Goal: Transaction & Acquisition: Purchase product/service

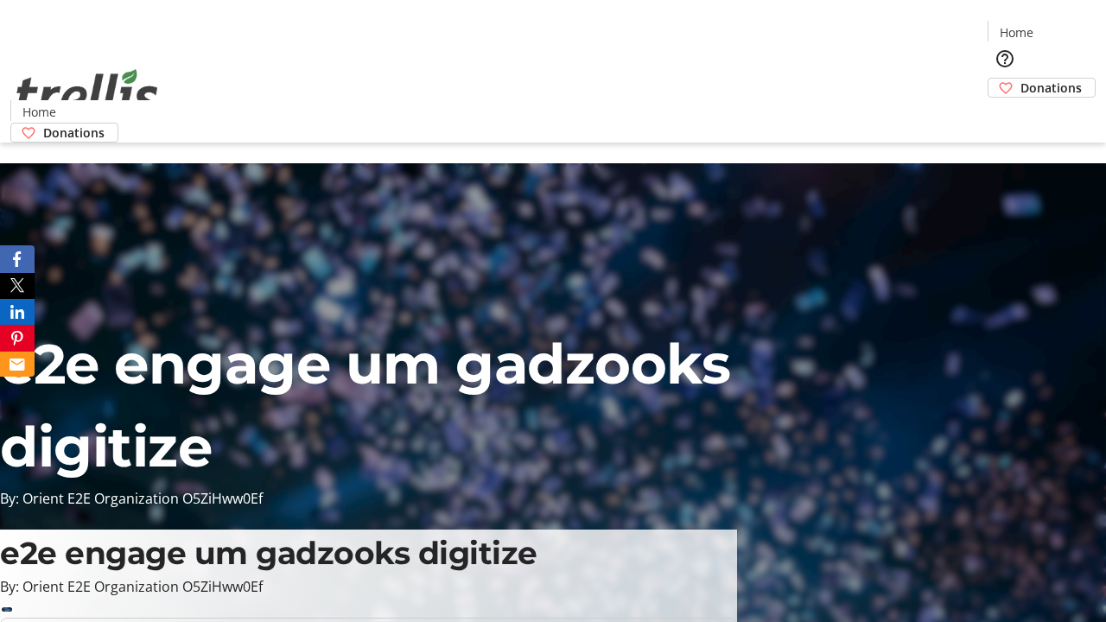
click at [1021, 79] on span "Donations" at bounding box center [1051, 88] width 61 height 18
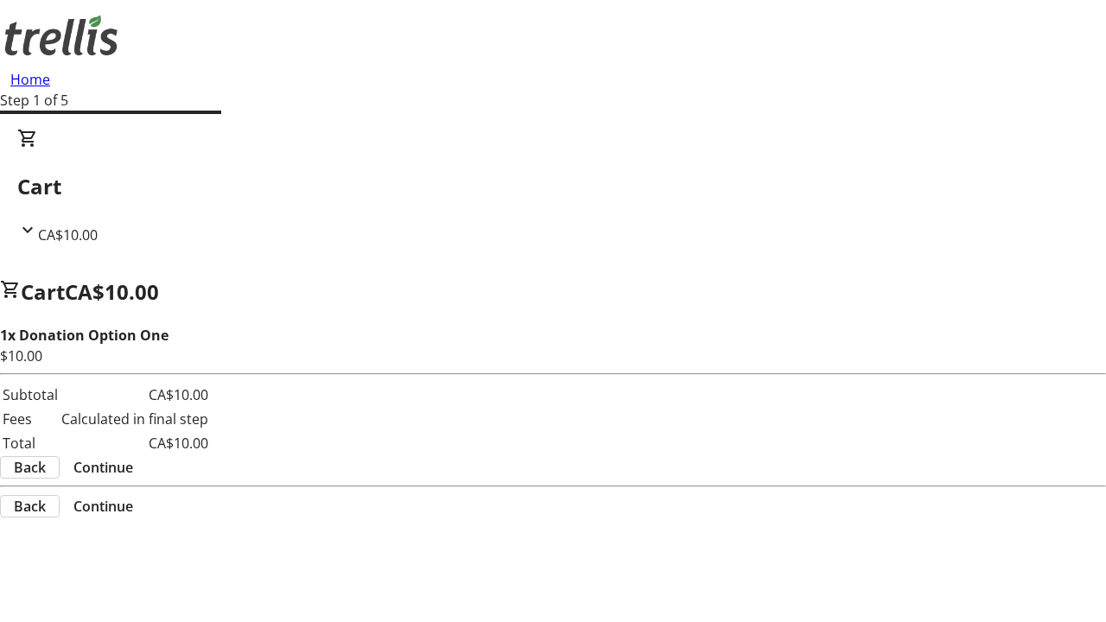
select select "CA"
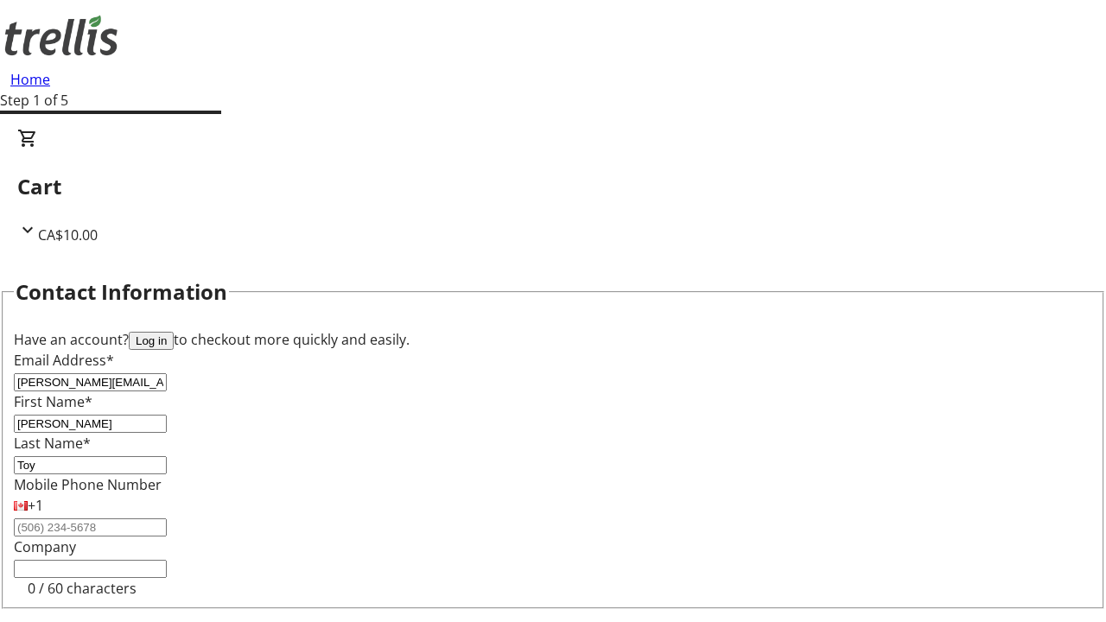
type input "Toy"
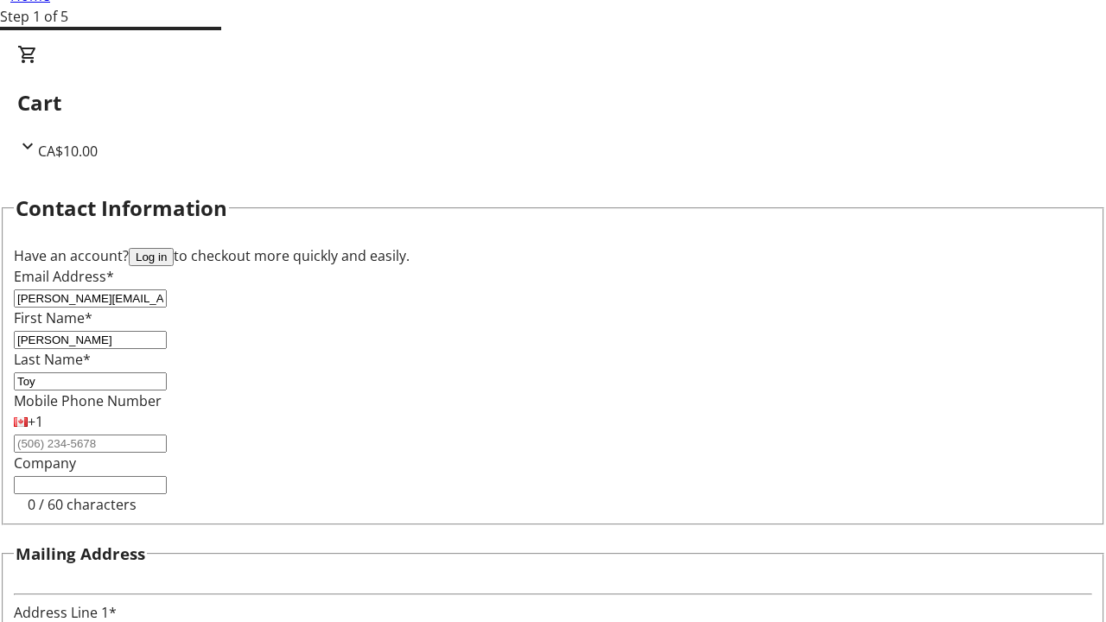
type input "[STREET_ADDRESS][PERSON_NAME]"
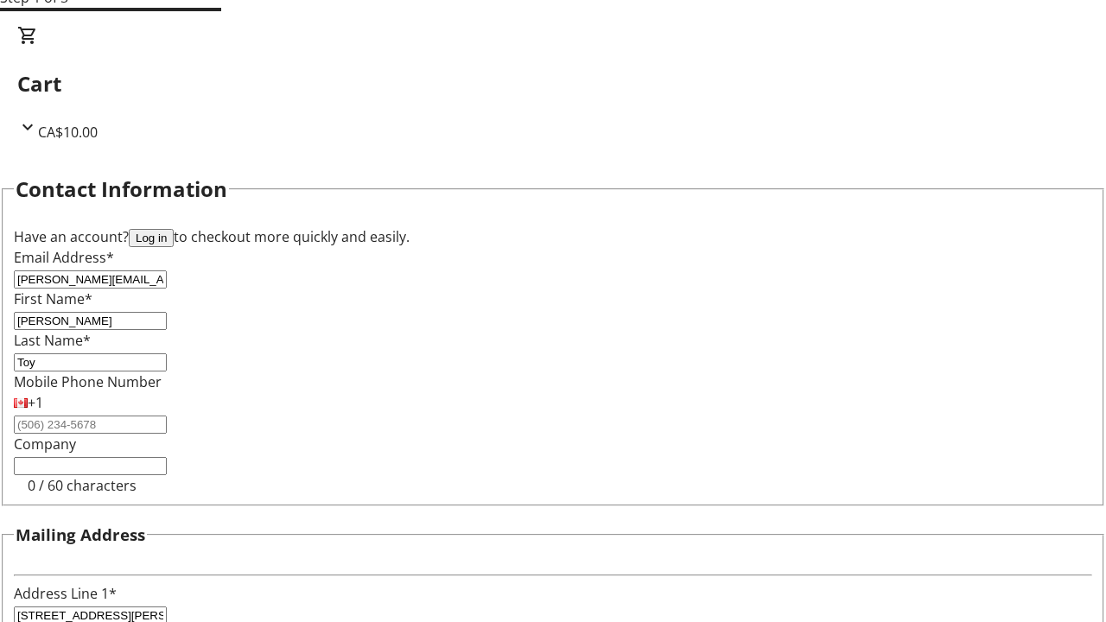
type input "Kelowna"
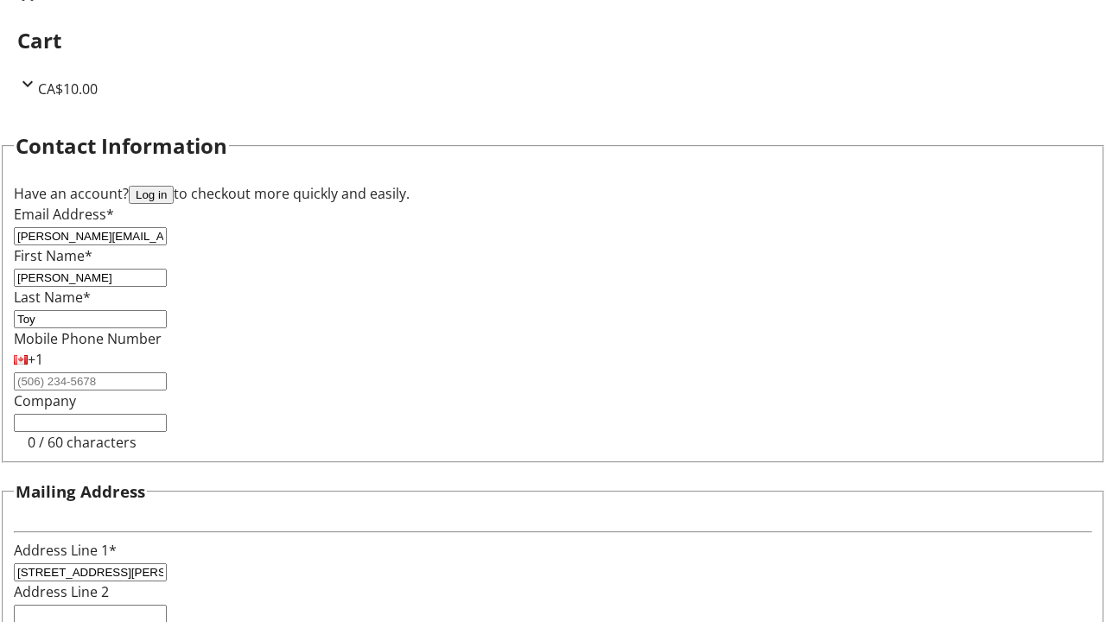
select select "BC"
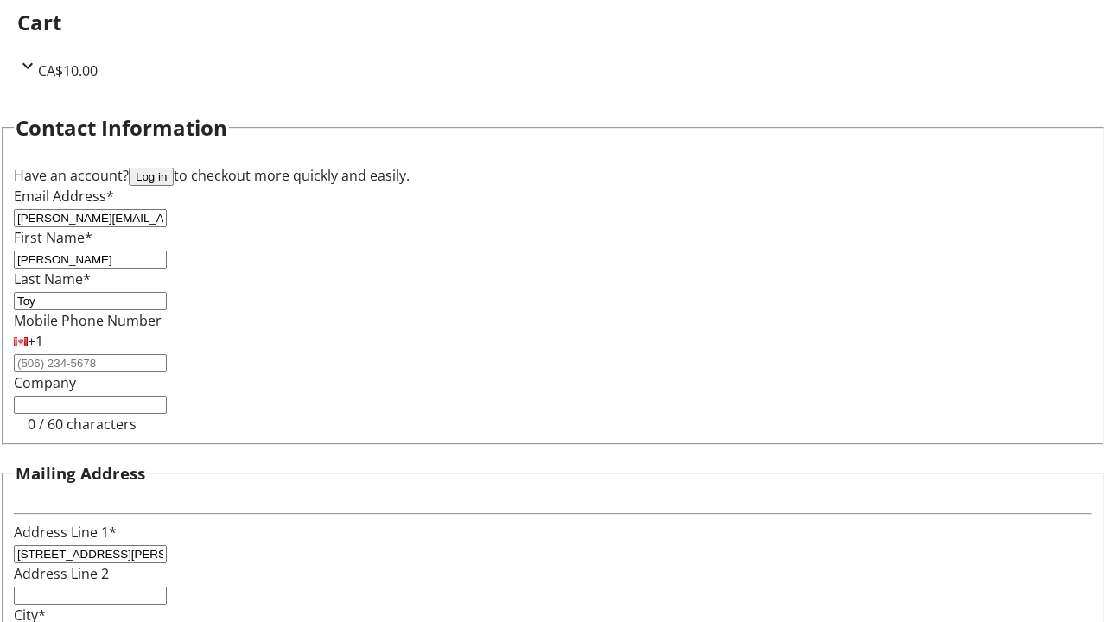
type input "Kelowna"
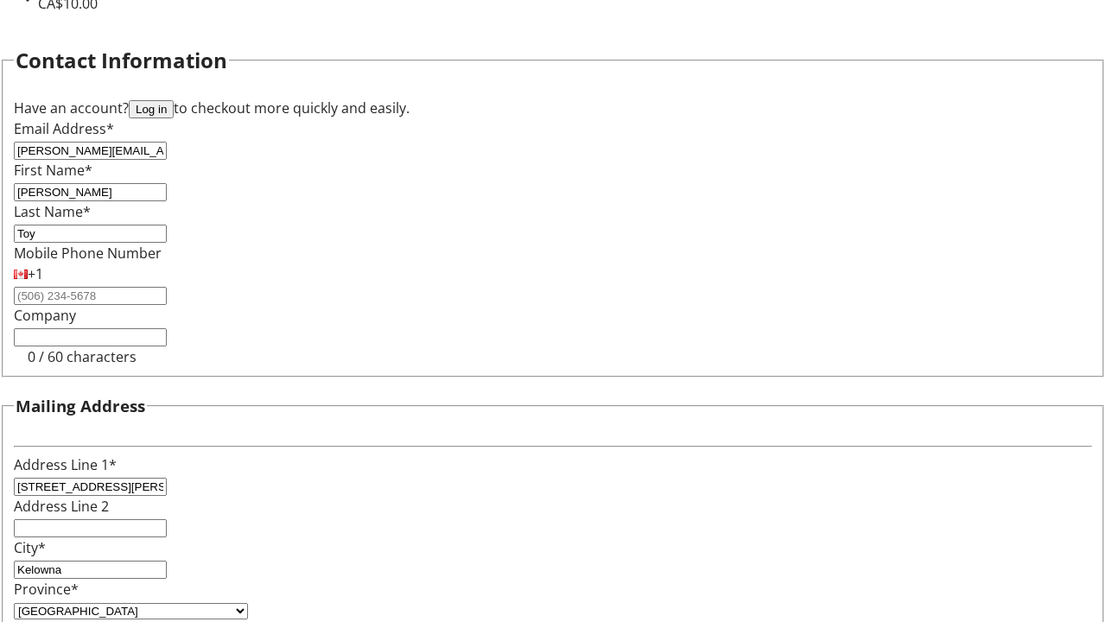
type input "V1Y 0C2"
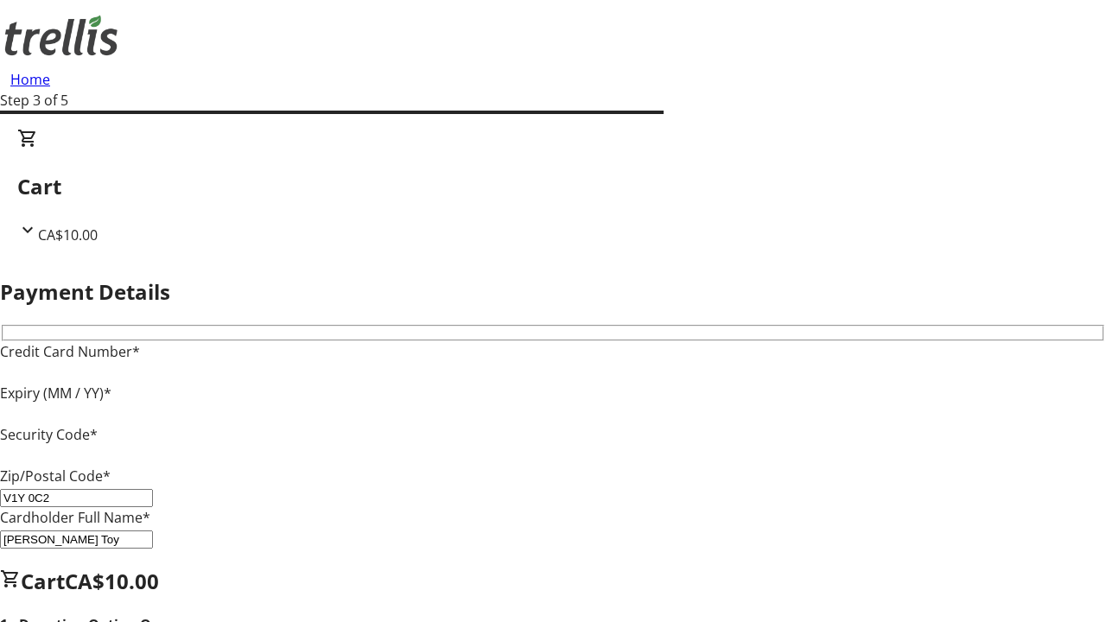
type input "V1Y 0C2"
